Goal: Find specific page/section: Find specific page/section

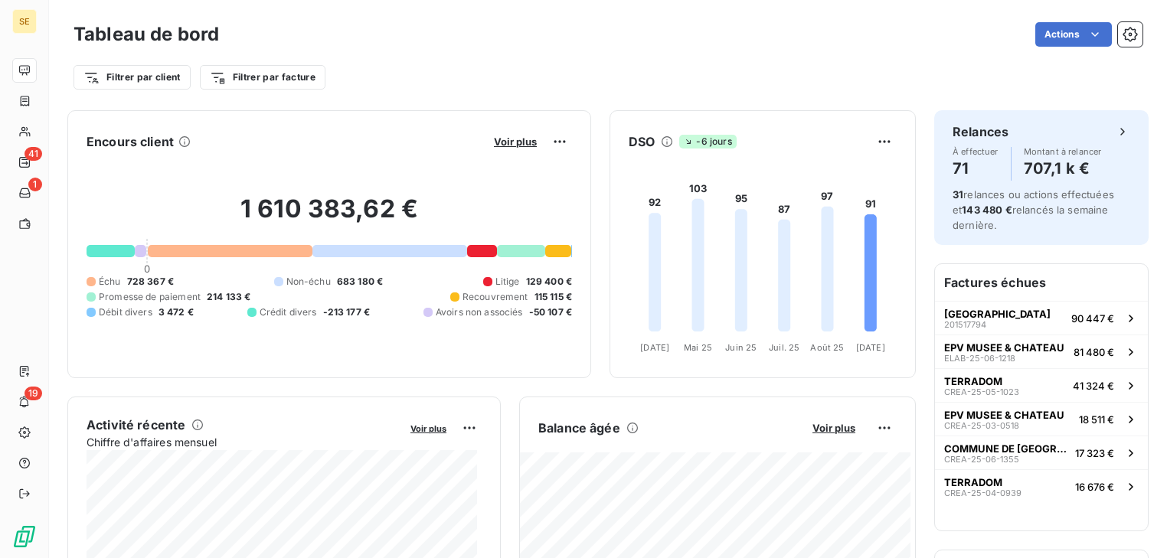
click at [590, 147] on div "Encours client Voir plus 1 610 383,62 € 0 Échu 728 367 € Non-échu 683 180 € Lit…" at bounding box center [491, 244] width 848 height 268
click at [818, 423] on span "Voir plus" at bounding box center [833, 428] width 43 height 12
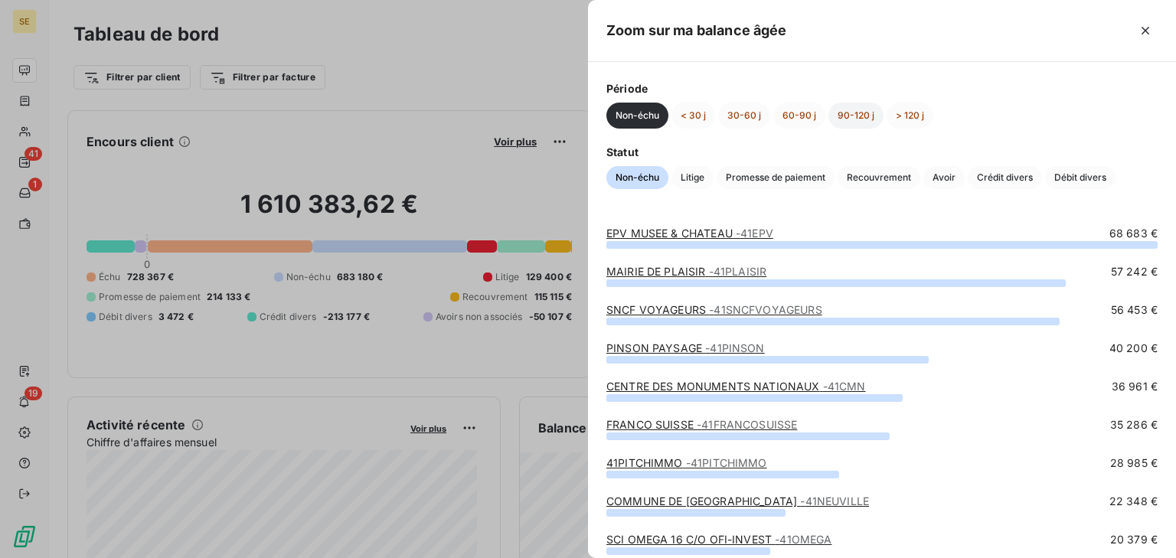
click at [838, 113] on button "90-120 j" at bounding box center [855, 116] width 55 height 26
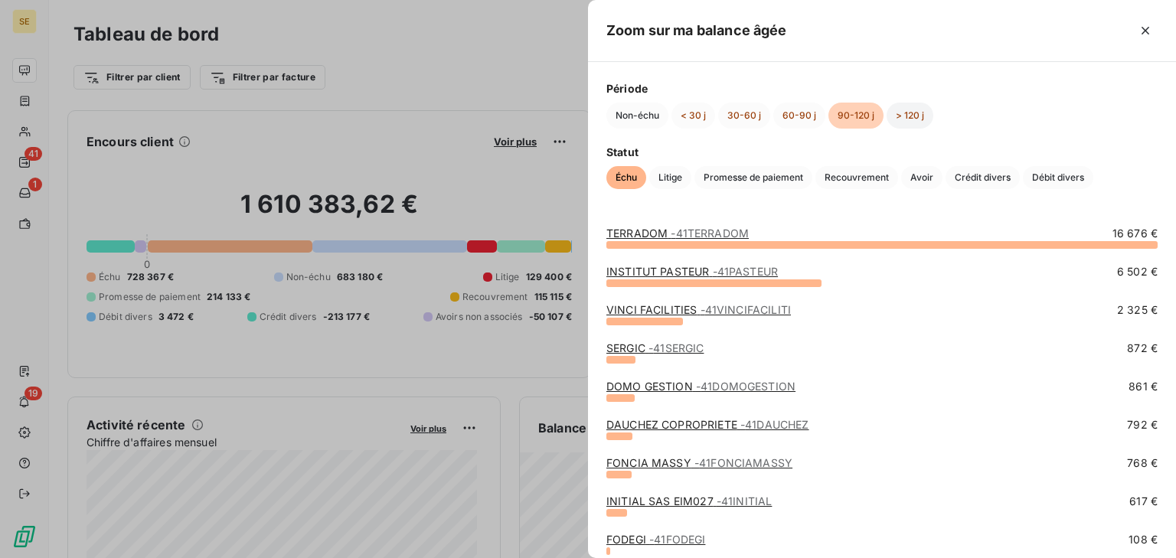
click at [903, 119] on button "> 120 j" at bounding box center [910, 116] width 47 height 26
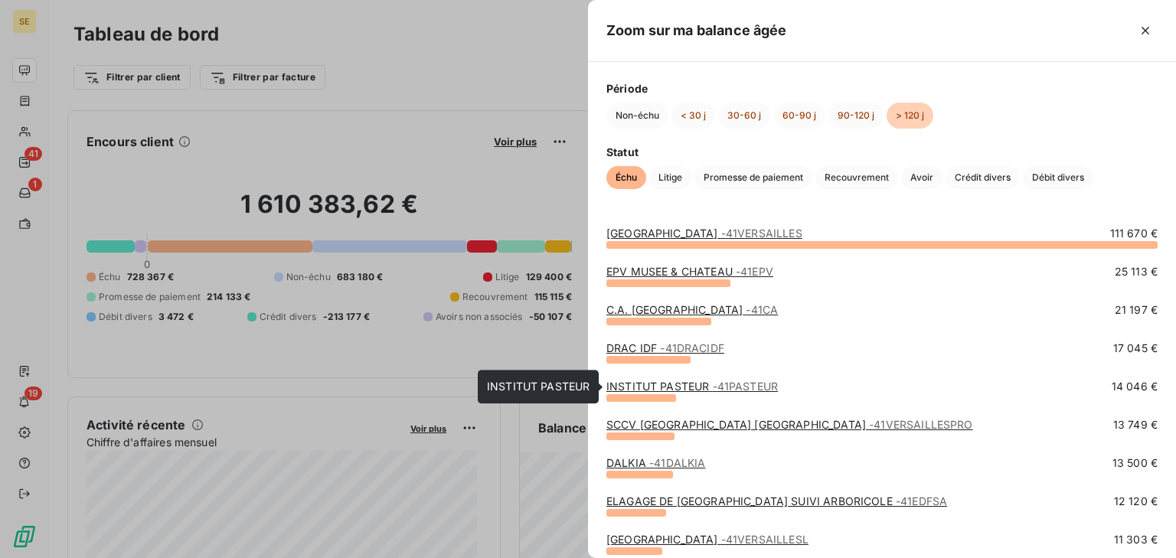
click at [727, 380] on span "- 41PASTEUR" at bounding box center [746, 386] width 66 height 13
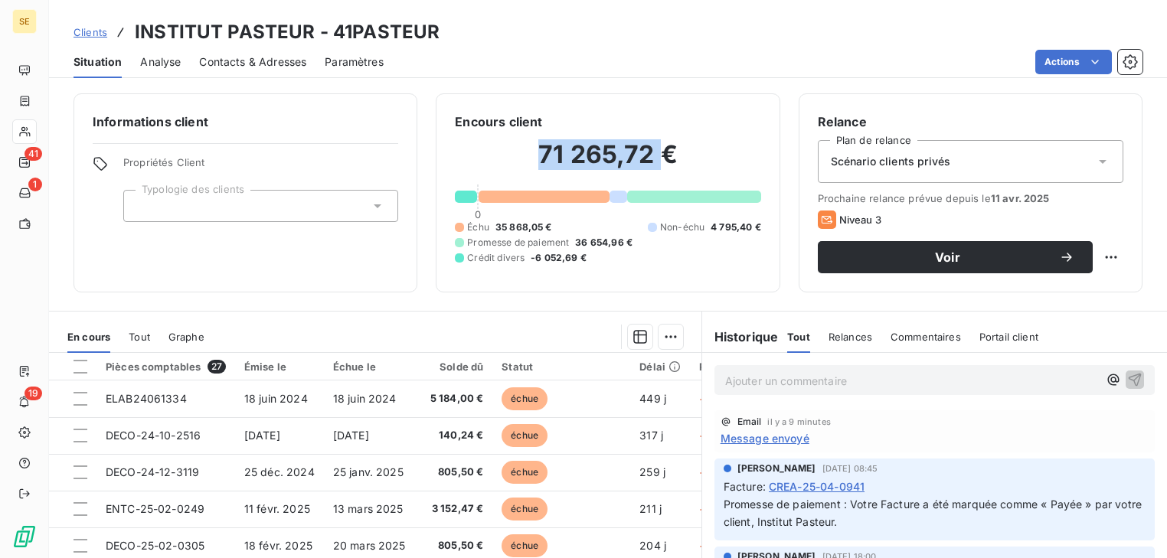
drag, startPoint x: 659, startPoint y: 147, endPoint x: 526, endPoint y: 150, distance: 133.3
click at [528, 147] on h2 "71 265,72 €" at bounding box center [608, 162] width 306 height 46
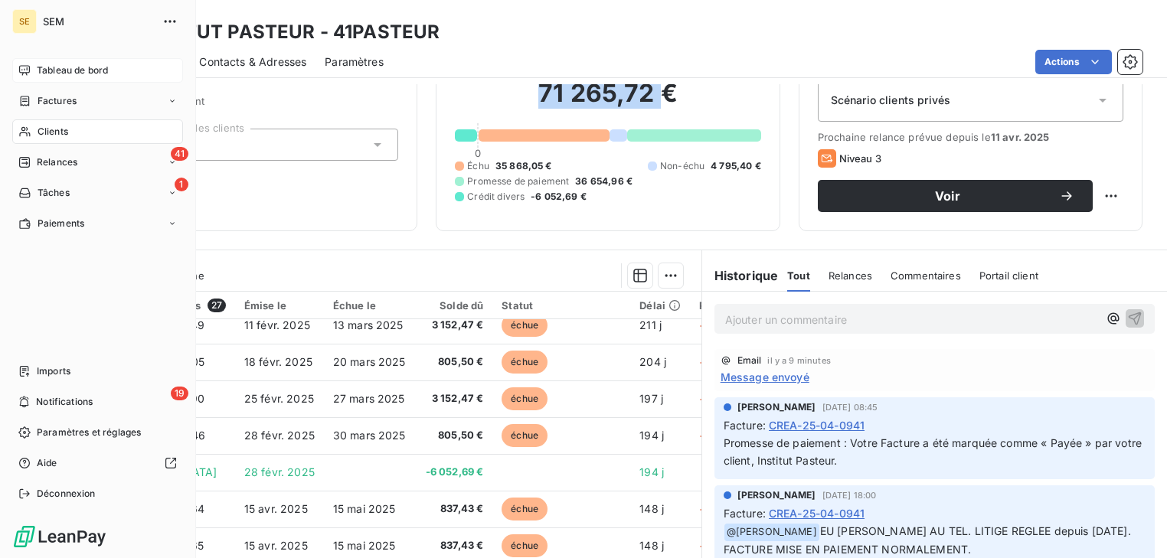
click at [73, 74] on span "Tableau de bord" at bounding box center [72, 71] width 71 height 14
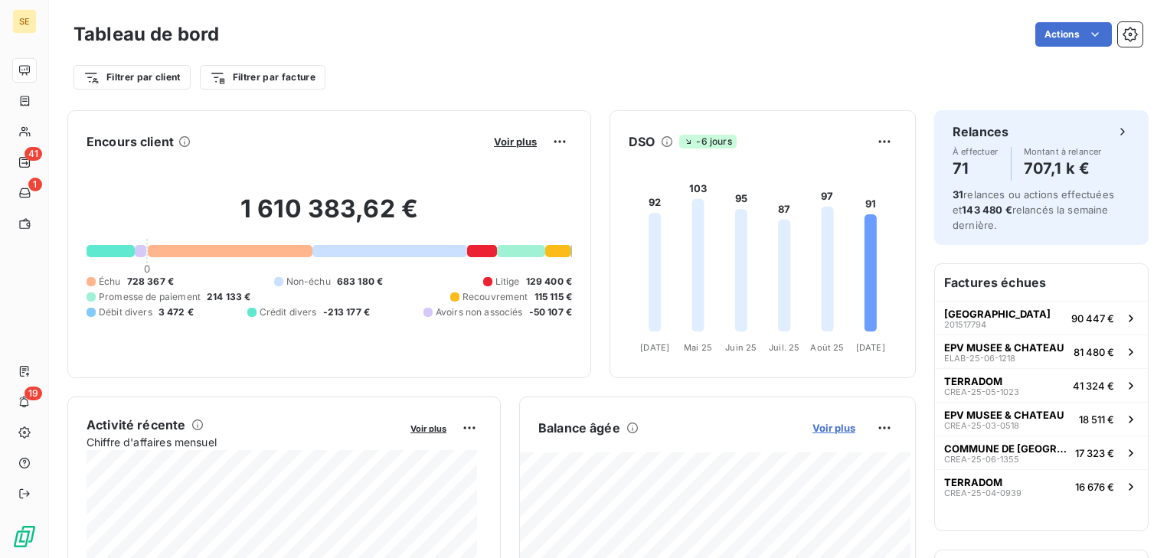
click at [835, 429] on span "Voir plus" at bounding box center [833, 428] width 43 height 12
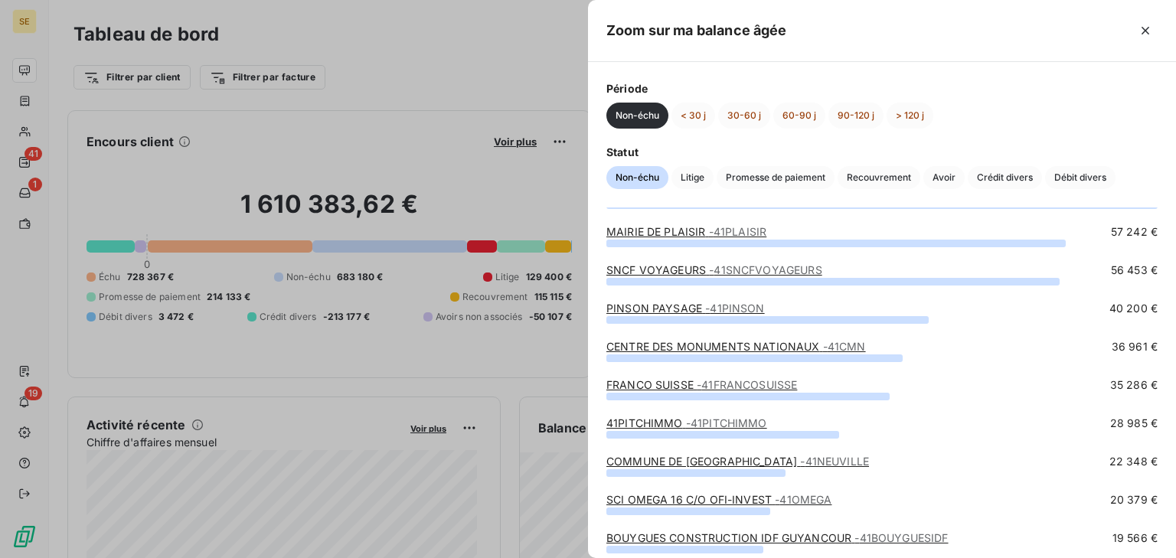
scroll to position [61, 0]
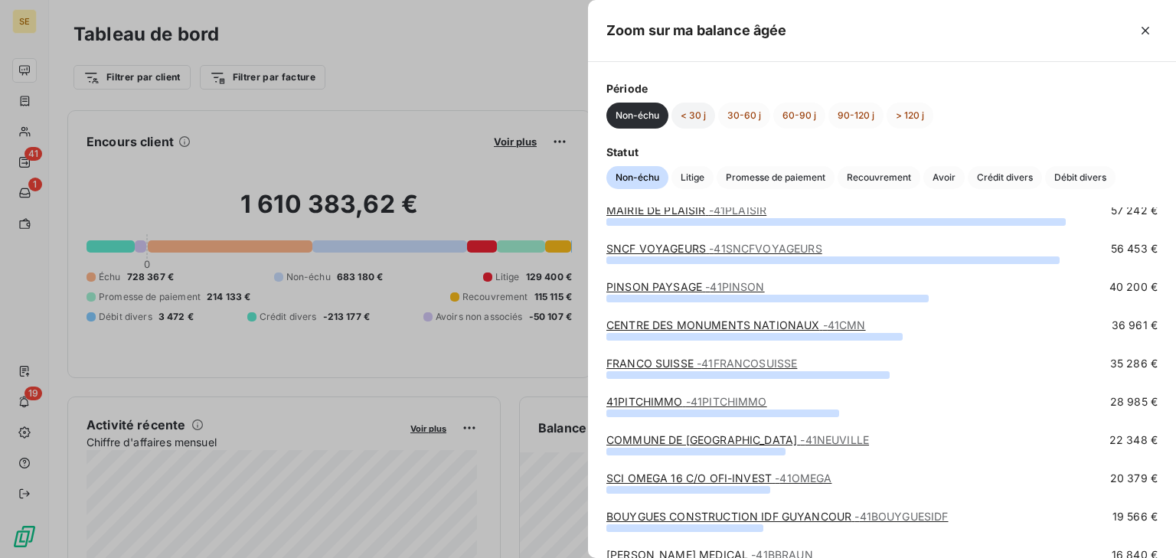
click at [689, 120] on button "< 30 j" at bounding box center [694, 116] width 44 height 26
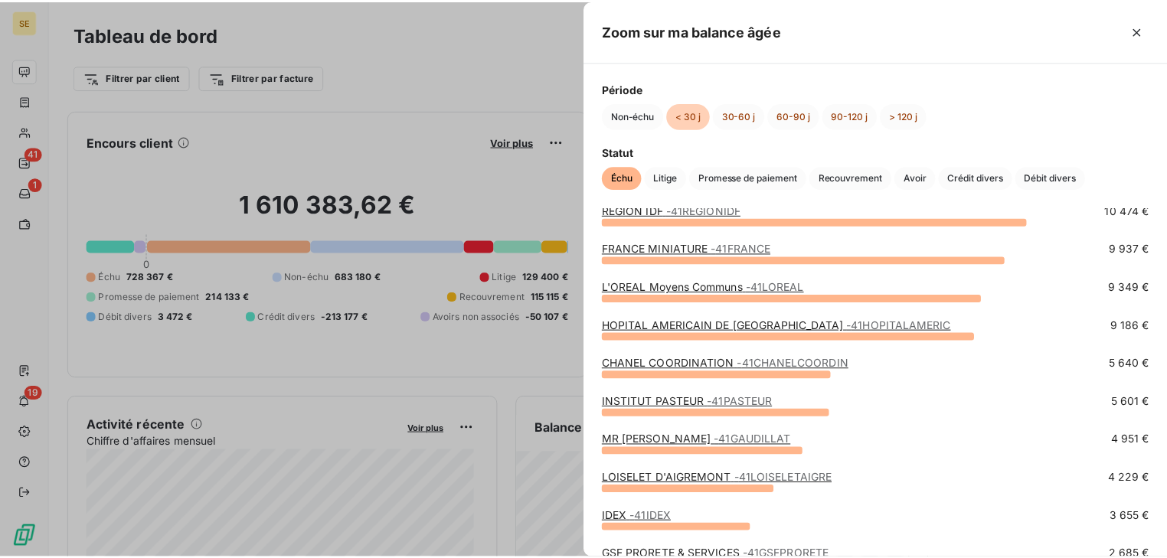
scroll to position [0, 0]
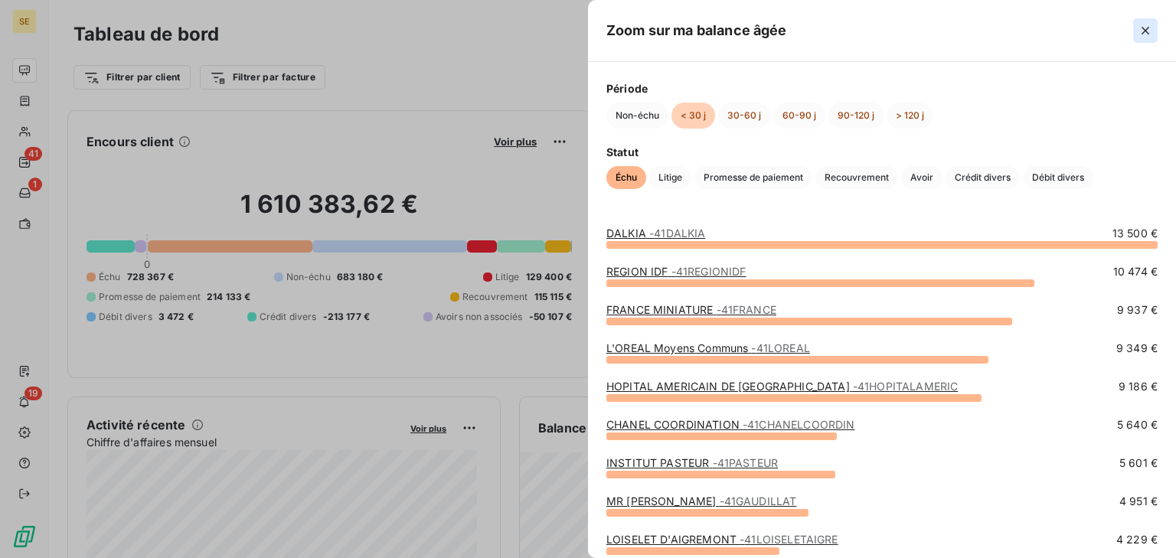
click at [1149, 31] on icon "button" at bounding box center [1145, 30] width 15 height 15
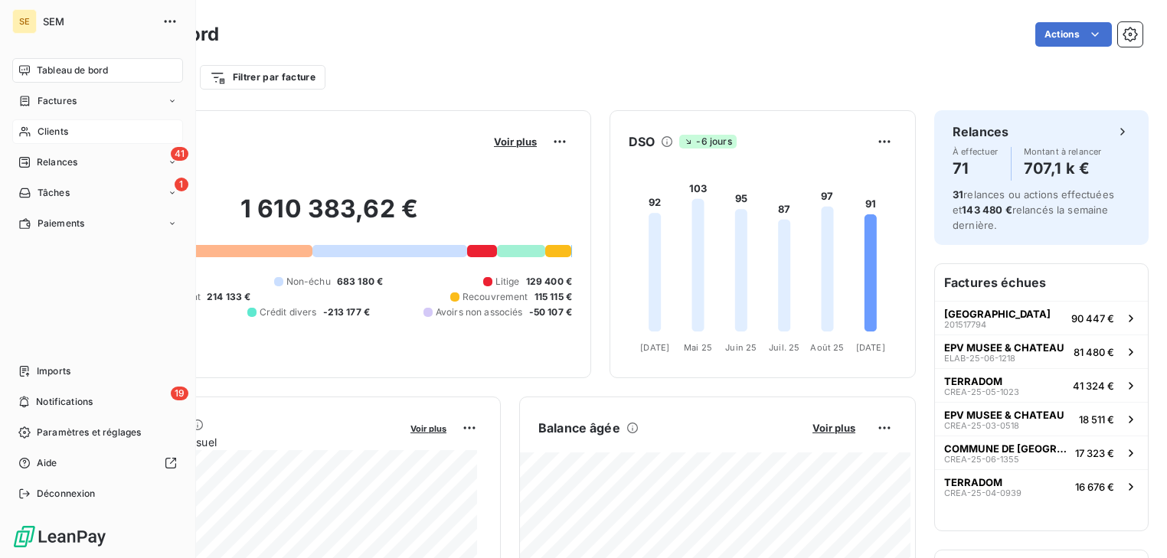
click at [44, 136] on span "Clients" at bounding box center [53, 132] width 31 height 14
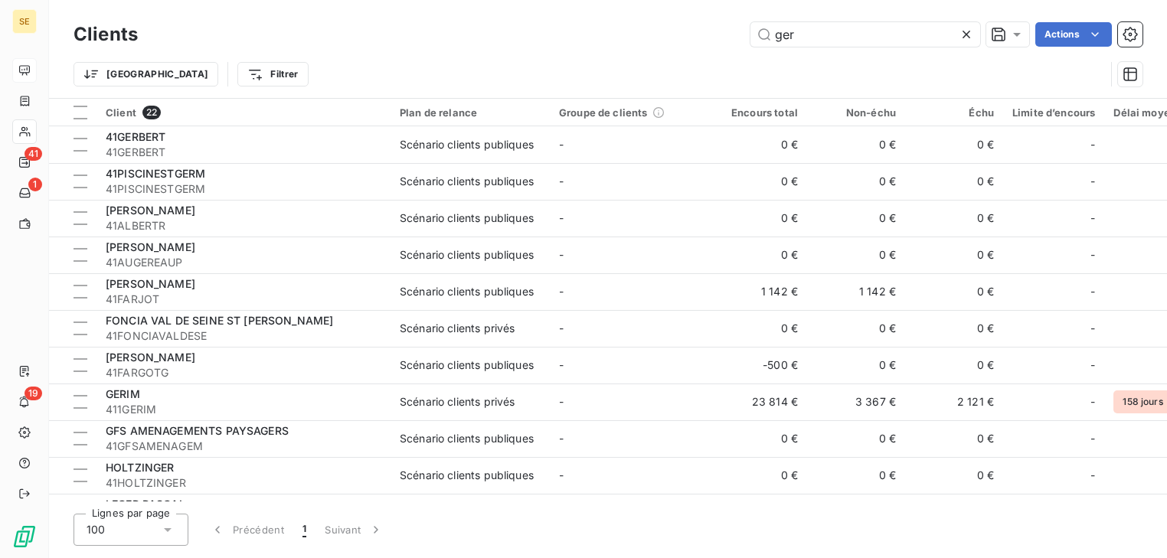
click at [972, 39] on icon at bounding box center [966, 34] width 15 height 15
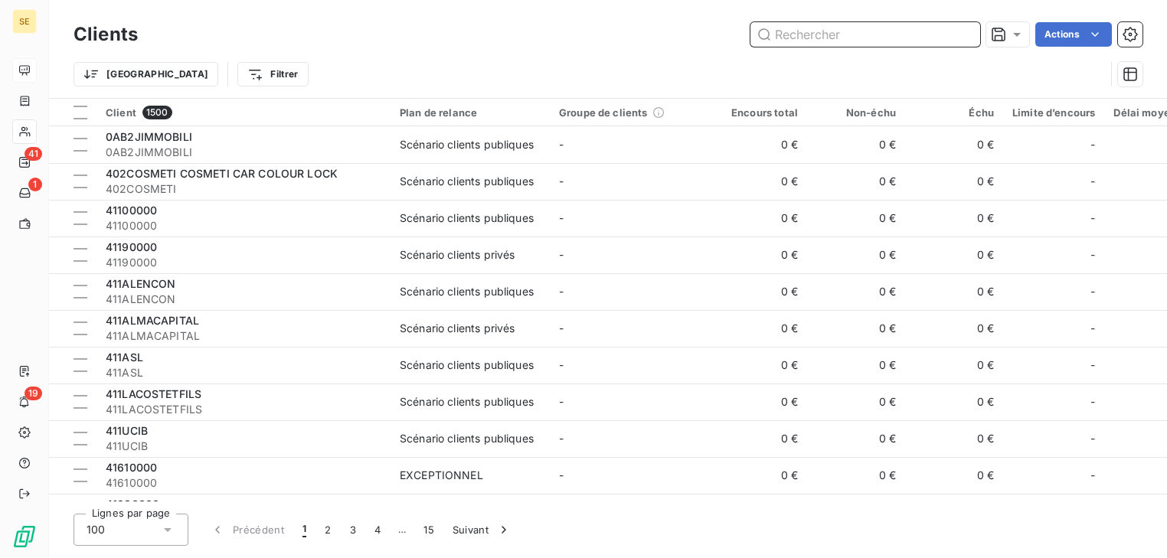
click at [891, 45] on input "text" at bounding box center [865, 34] width 230 height 25
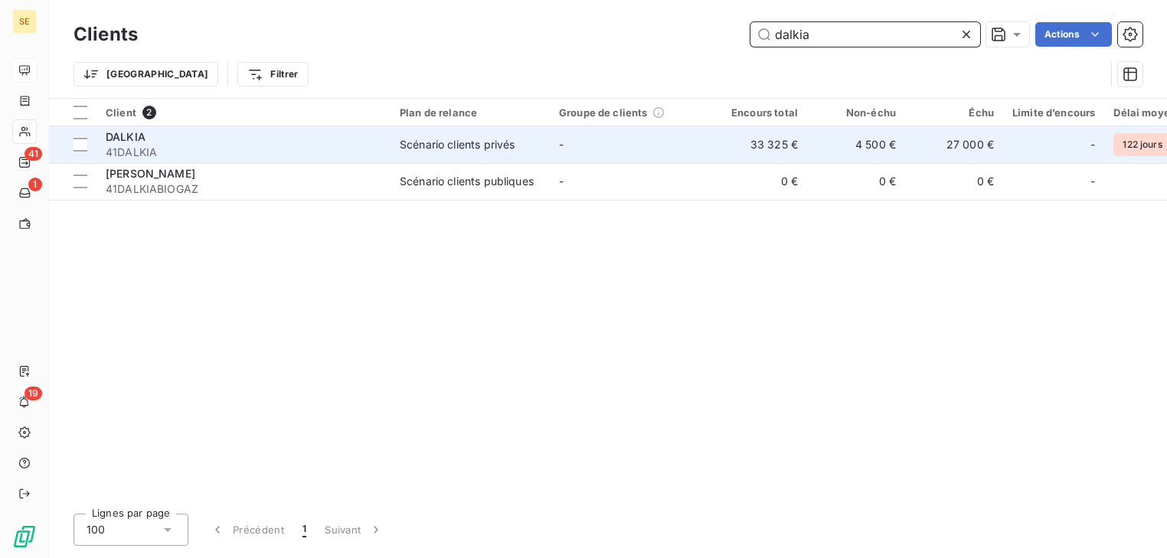
type input "dalkia"
click at [529, 138] on span "Scénario clients privés" at bounding box center [470, 144] width 141 height 15
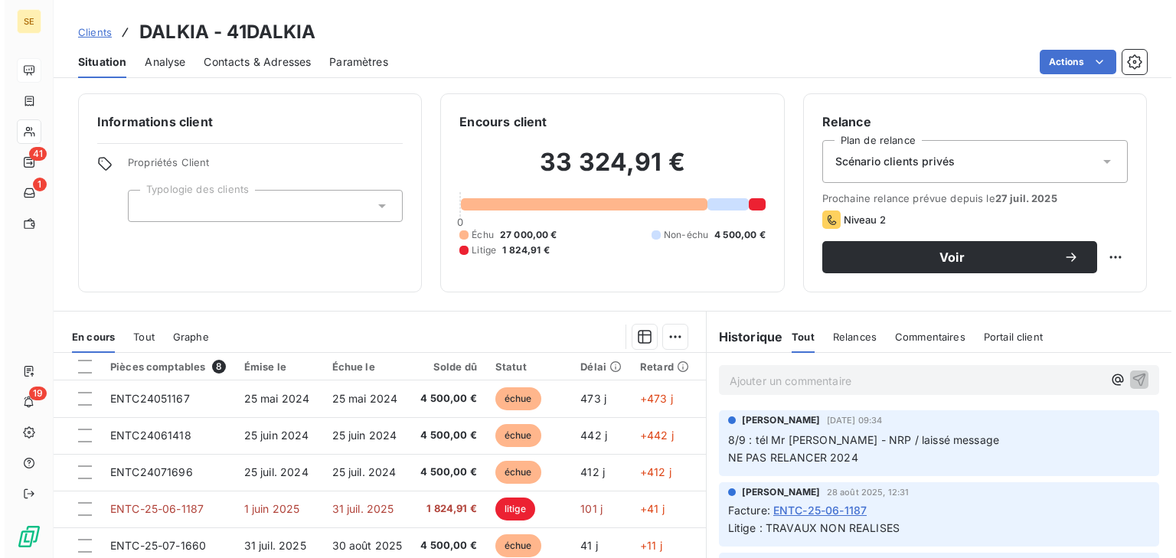
scroll to position [61, 0]
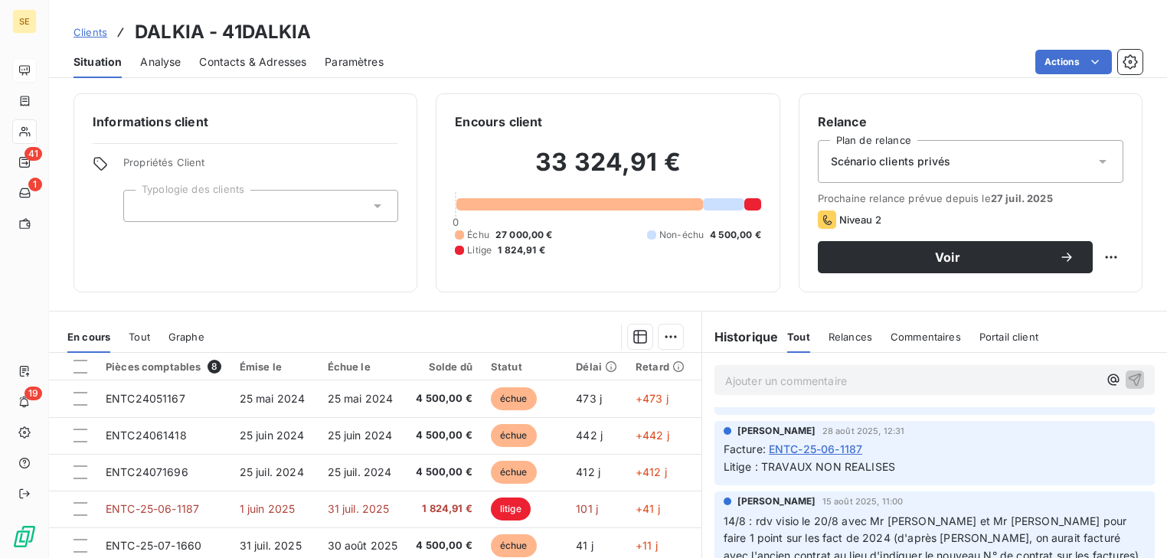
click at [844, 449] on span "ENTC-25-06-1187" at bounding box center [815, 449] width 93 height 16
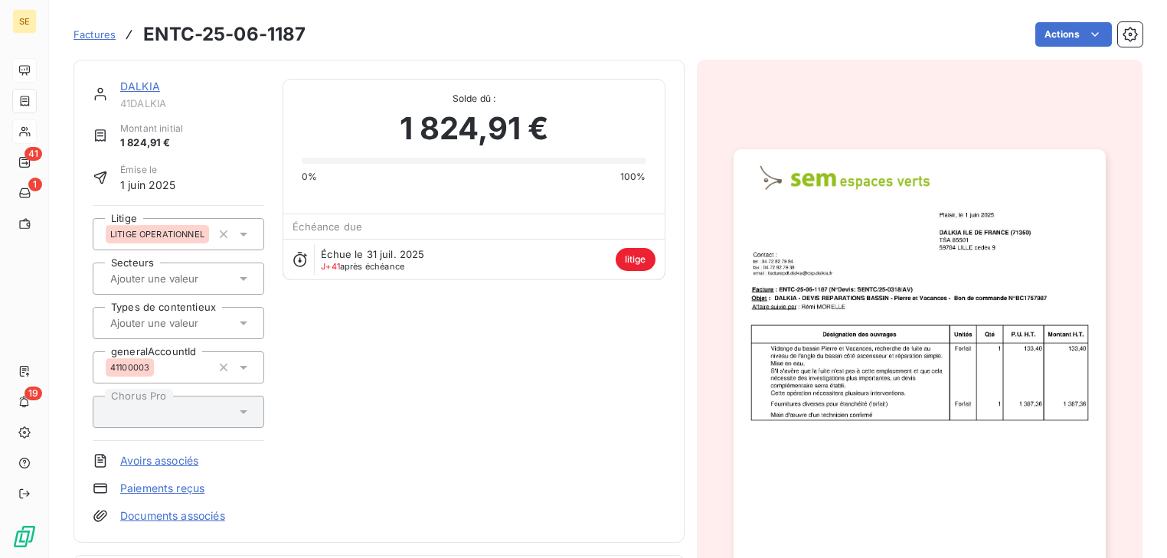
click at [864, 352] on img "button" at bounding box center [920, 412] width 372 height 526
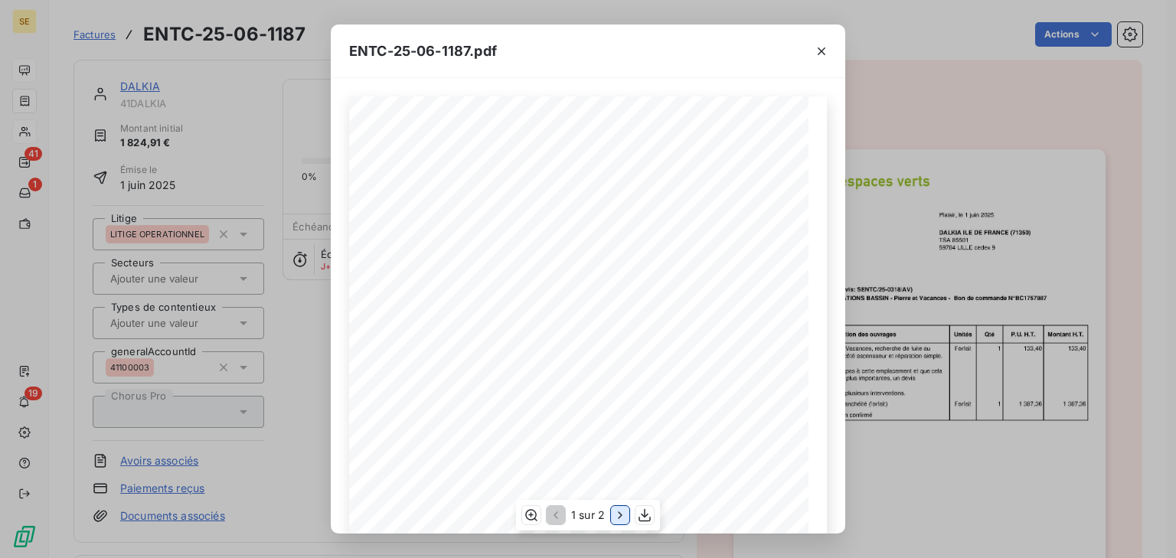
click at [622, 508] on icon "button" at bounding box center [620, 515] width 15 height 15
click at [815, 50] on icon "button" at bounding box center [821, 51] width 15 height 15
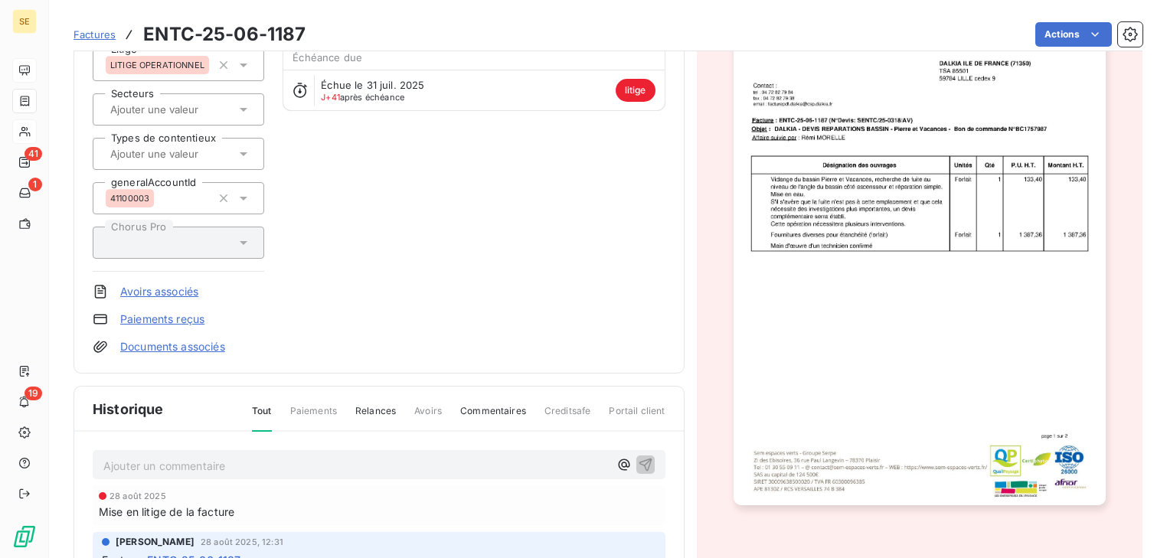
scroll to position [185, 0]
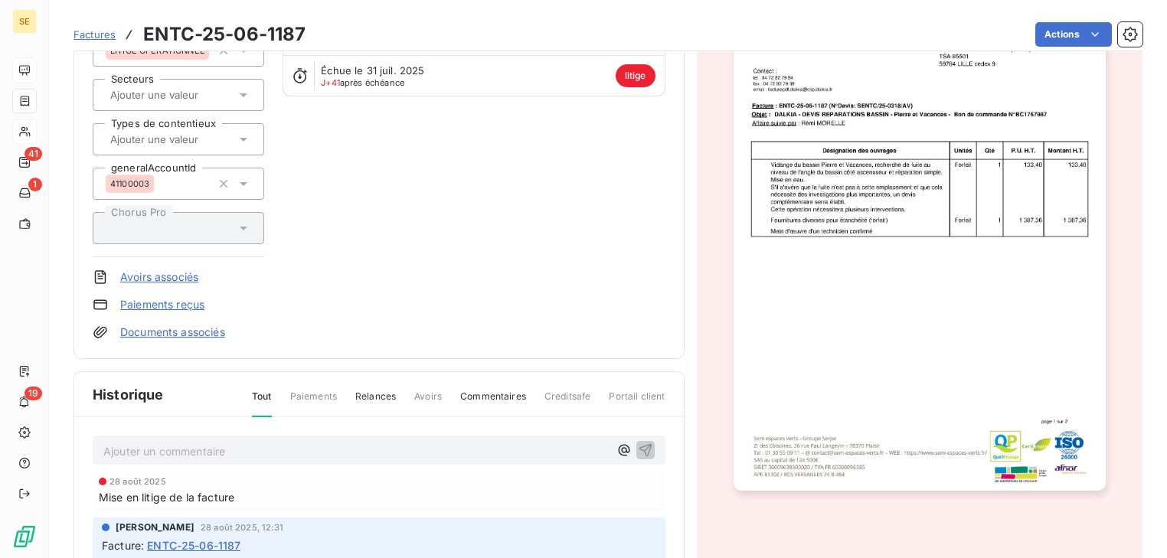
click at [836, 216] on img "button" at bounding box center [920, 229] width 372 height 526
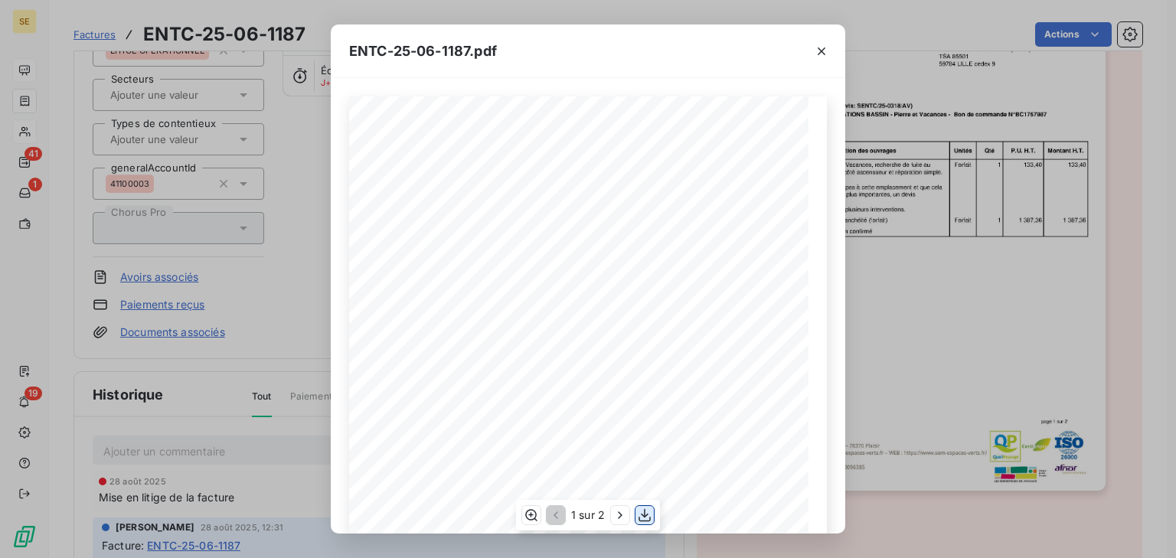
click at [649, 511] on icon "button" at bounding box center [644, 515] width 15 height 15
click at [823, 57] on icon "button" at bounding box center [821, 51] width 15 height 15
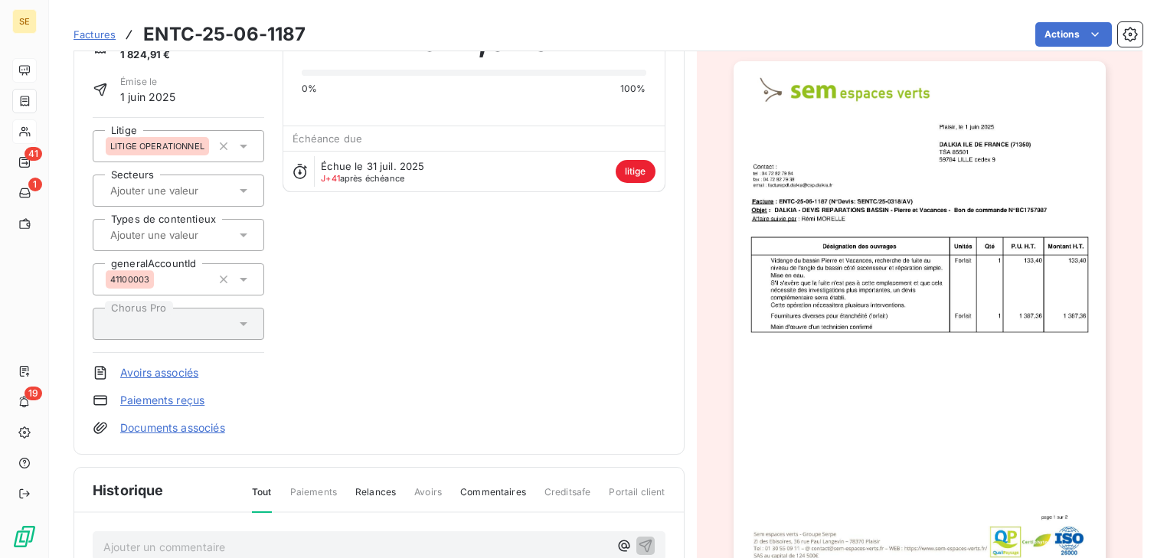
scroll to position [0, 0]
